Goal: Task Accomplishment & Management: Manage account settings

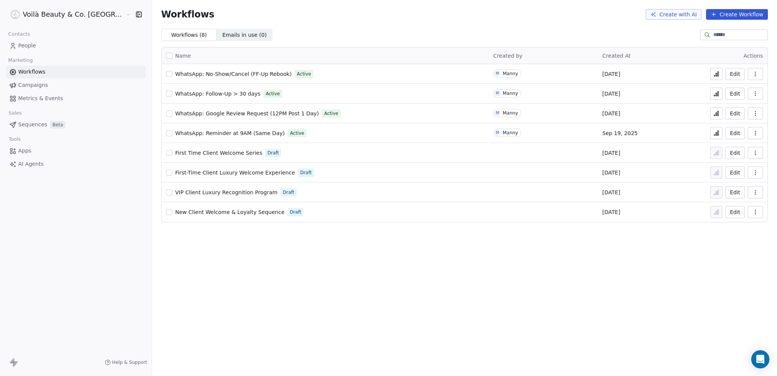
click at [166, 214] on button "button" at bounding box center [169, 212] width 6 height 6
click at [166, 193] on button "button" at bounding box center [169, 192] width 6 height 6
drag, startPoint x: 135, startPoint y: 172, endPoint x: 135, endPoint y: 166, distance: 6.1
click at [166, 172] on button "button" at bounding box center [169, 172] width 6 height 6
click at [166, 152] on button "button" at bounding box center [169, 153] width 6 height 6
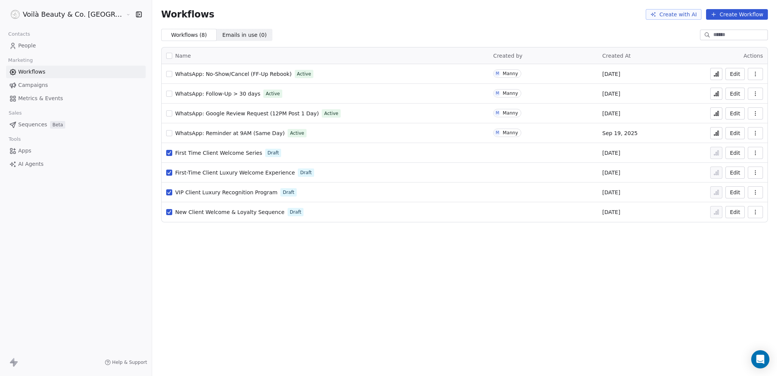
click at [754, 211] on icon "button" at bounding box center [755, 212] width 6 height 6
click at [733, 267] on span "Delete" at bounding box center [731, 266] width 17 height 8
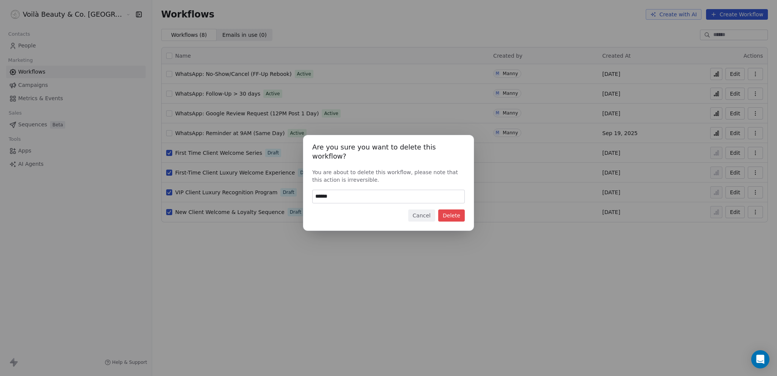
type input "******"
click at [448, 215] on button "Delete" at bounding box center [451, 215] width 27 height 12
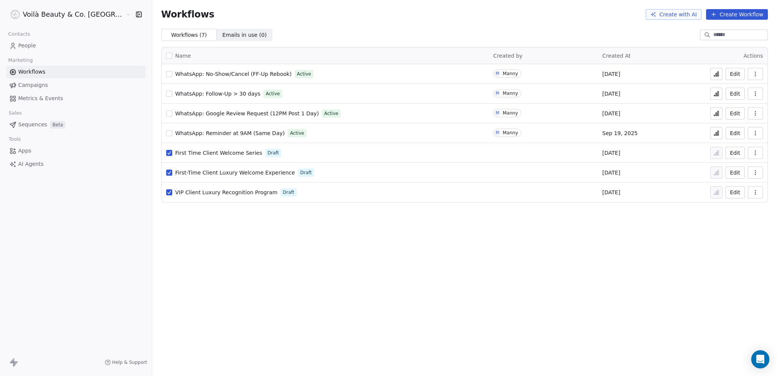
click at [756, 192] on icon "button" at bounding box center [755, 192] width 6 height 6
click at [726, 246] on span "Delete" at bounding box center [731, 247] width 17 height 8
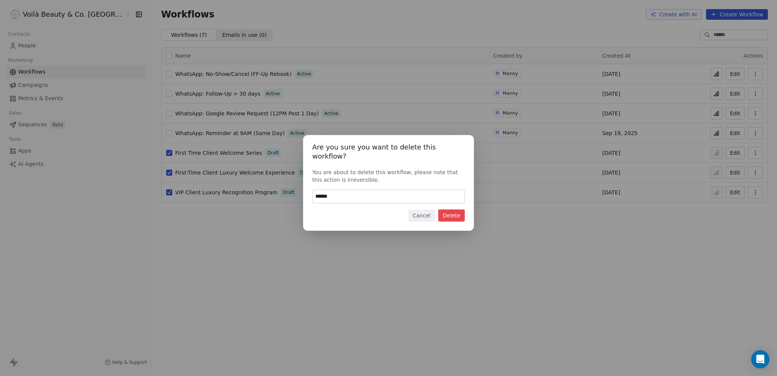
type input "******"
click at [445, 212] on button "Delete" at bounding box center [451, 215] width 27 height 12
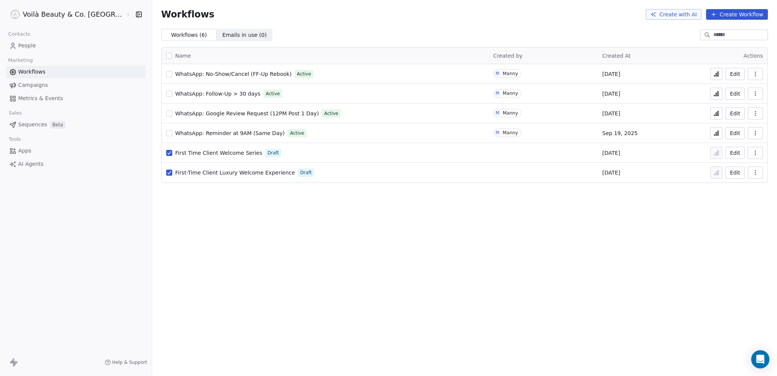
click at [752, 175] on icon "button" at bounding box center [755, 172] width 6 height 6
click at [728, 231] on span "Delete" at bounding box center [731, 227] width 17 height 8
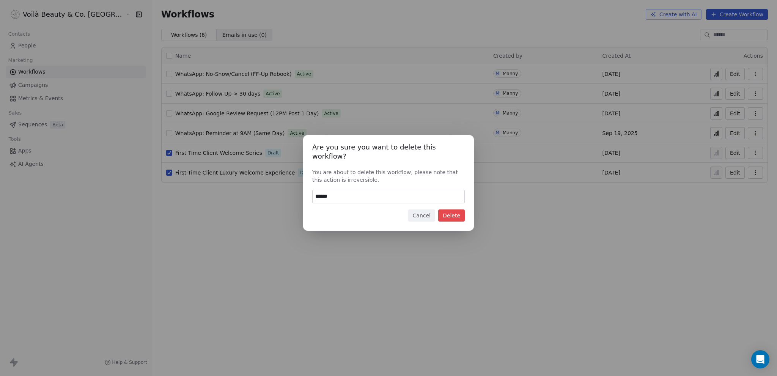
type input "******"
click at [451, 213] on button "Delete" at bounding box center [451, 215] width 27 height 12
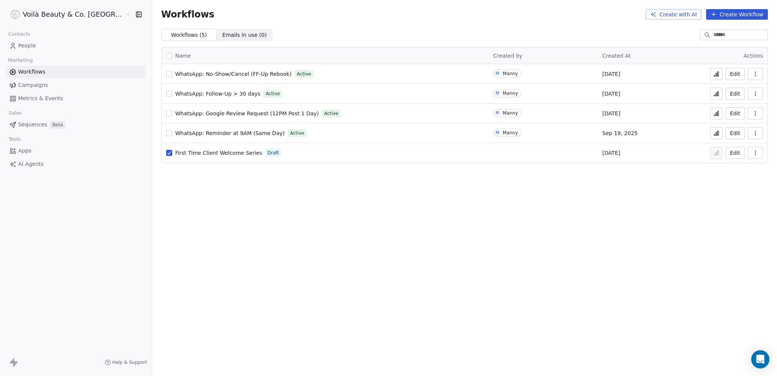
click at [759, 152] on button "button" at bounding box center [754, 153] width 15 height 12
click at [731, 208] on span "Delete" at bounding box center [731, 208] width 17 height 8
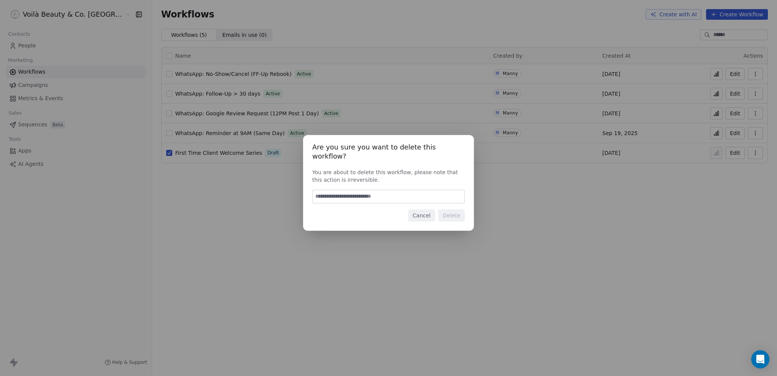
click at [419, 213] on button "Cancel" at bounding box center [421, 215] width 27 height 12
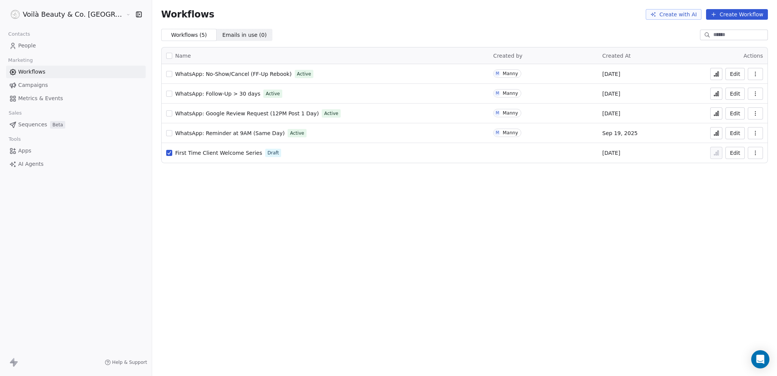
click at [166, 153] on button "button" at bounding box center [169, 153] width 6 height 6
click at [175, 155] on span "First Time Client Welcome Series" at bounding box center [218, 153] width 87 height 6
click at [175, 151] on span "First Time Client Welcome Series" at bounding box center [218, 153] width 87 height 6
